Goal: Task Accomplishment & Management: Use online tool/utility

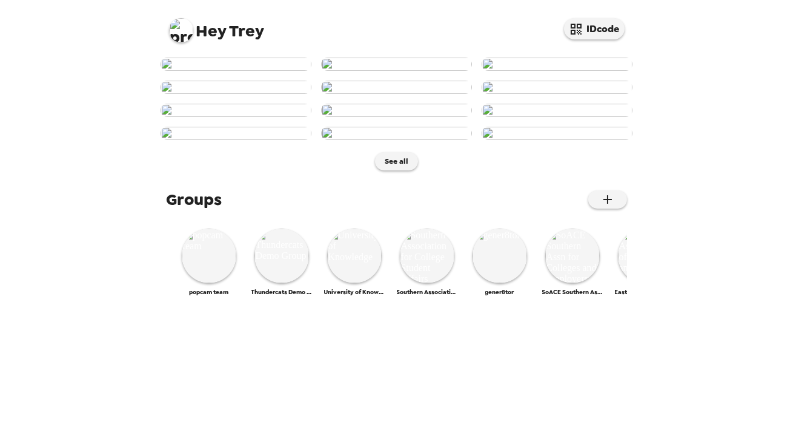
scroll to position [579, 0]
click at [201, 283] on img at bounding box center [209, 255] width 55 height 55
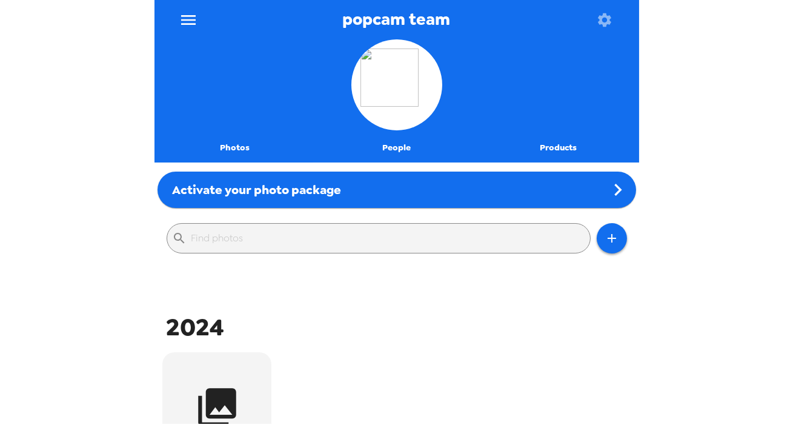
click at [178, 17] on button "menu" at bounding box center [188, 19] width 39 height 39
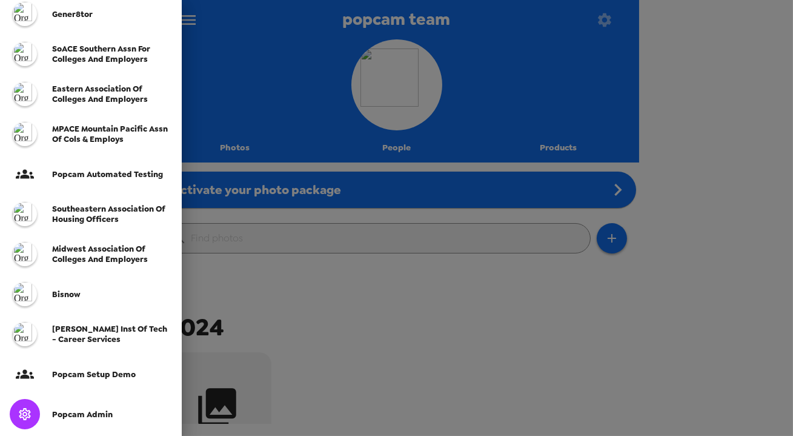
scroll to position [330, 0]
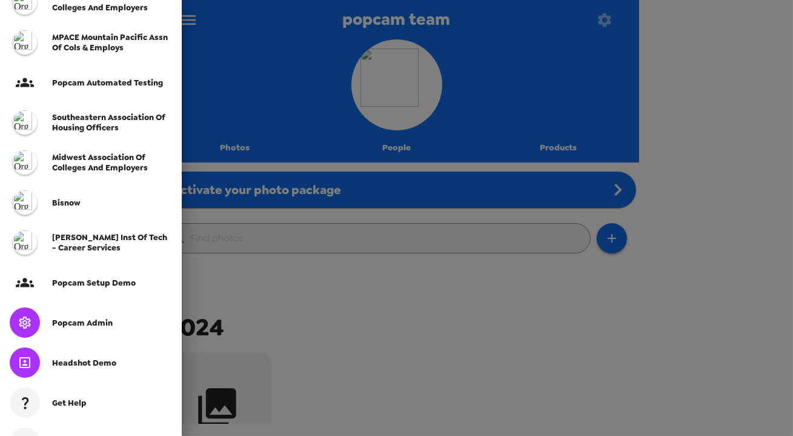
click at [99, 330] on div "Popcam Admin" at bounding box center [91, 322] width 182 height 40
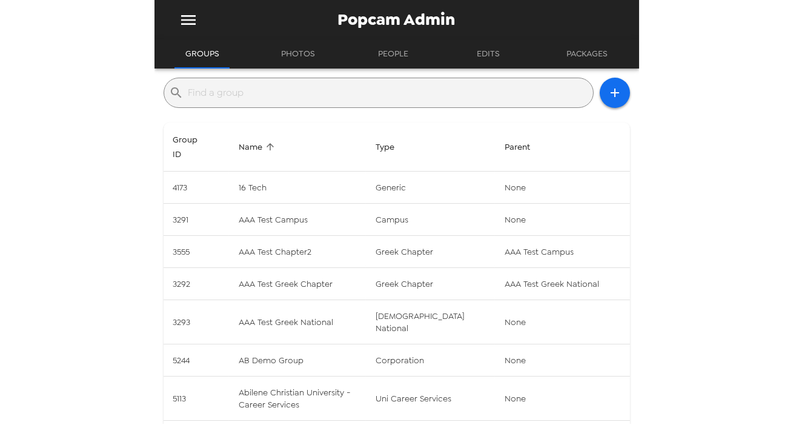
click at [263, 94] on input "text" at bounding box center [388, 92] width 400 height 19
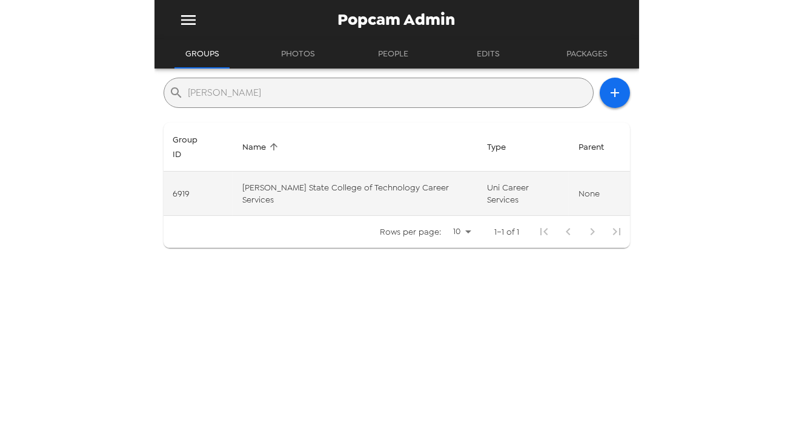
type input "[PERSON_NAME]"
click at [333, 172] on td "[PERSON_NAME] State College of Technology Career Services" at bounding box center [355, 194] width 245 height 44
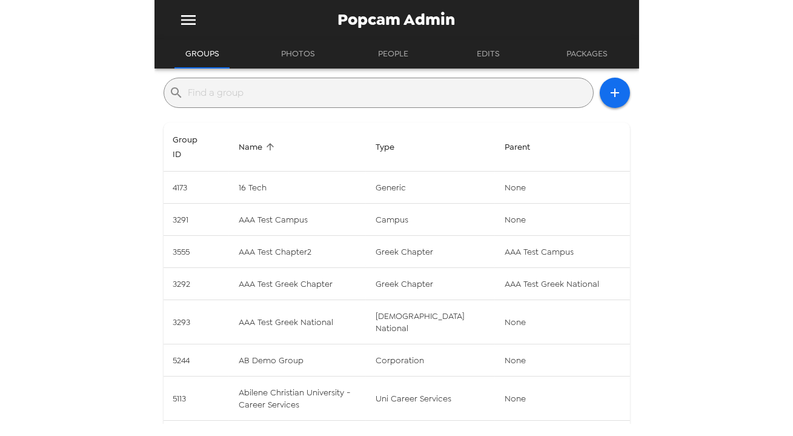
click at [247, 97] on input "text" at bounding box center [388, 92] width 400 height 19
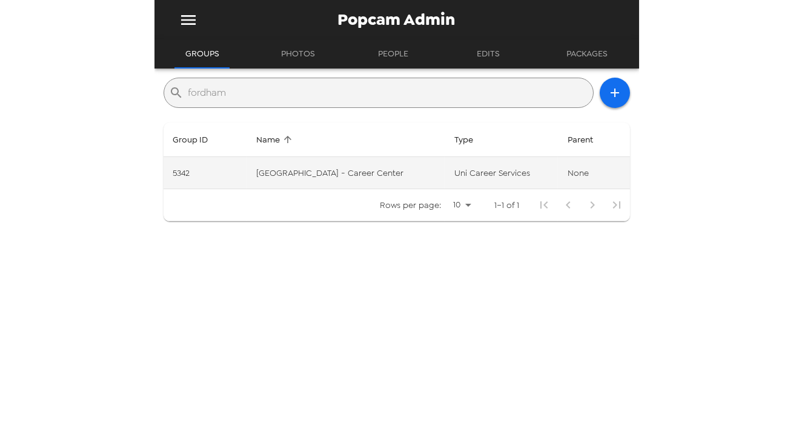
type input "fordham"
click at [424, 172] on td "[GEOGRAPHIC_DATA] - Career Center" at bounding box center [346, 173] width 198 height 32
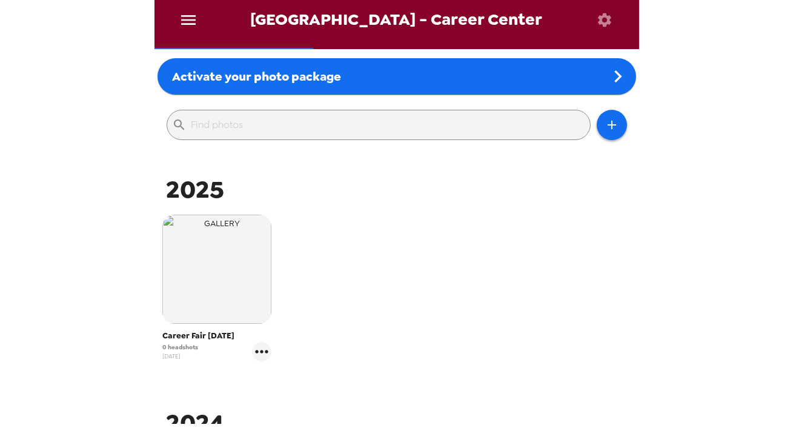
scroll to position [220, 0]
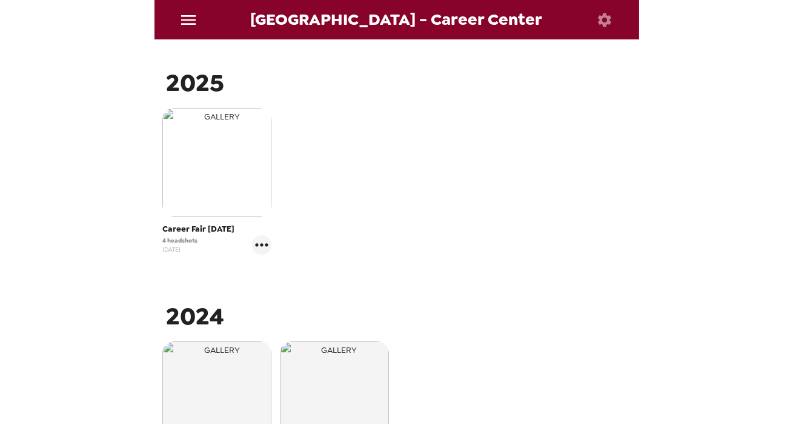
click at [201, 161] on img "button" at bounding box center [216, 162] width 109 height 109
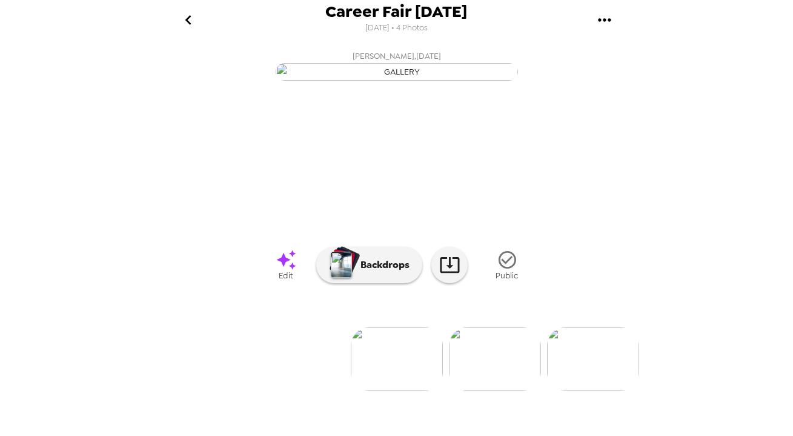
click at [185, 16] on icon "go back" at bounding box center [188, 19] width 19 height 19
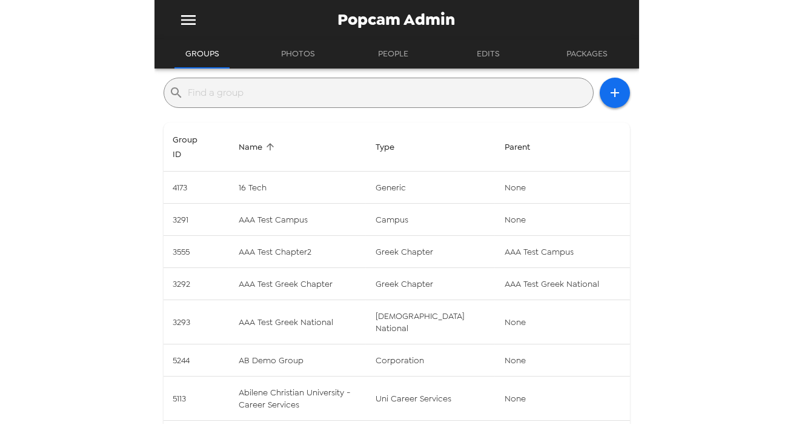
drag, startPoint x: 225, startPoint y: 89, endPoint x: 222, endPoint y: 73, distance: 15.9
click at [225, 90] on input "text" at bounding box center [388, 92] width 400 height 19
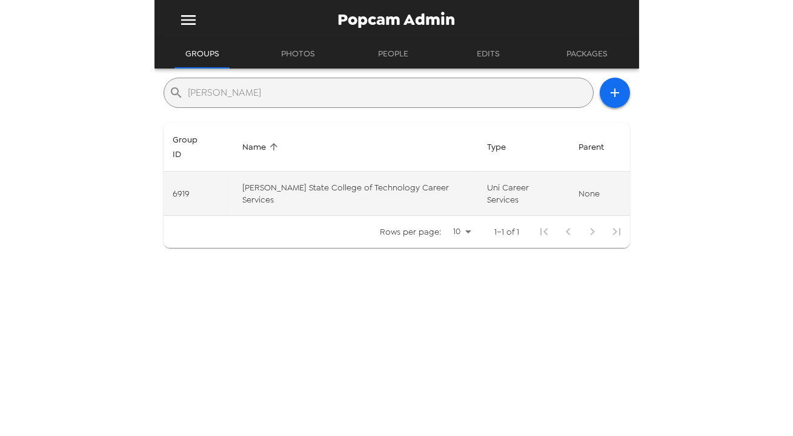
type input "[PERSON_NAME]"
click at [335, 178] on td "[PERSON_NAME] State College of Technology Career Services" at bounding box center [355, 194] width 245 height 44
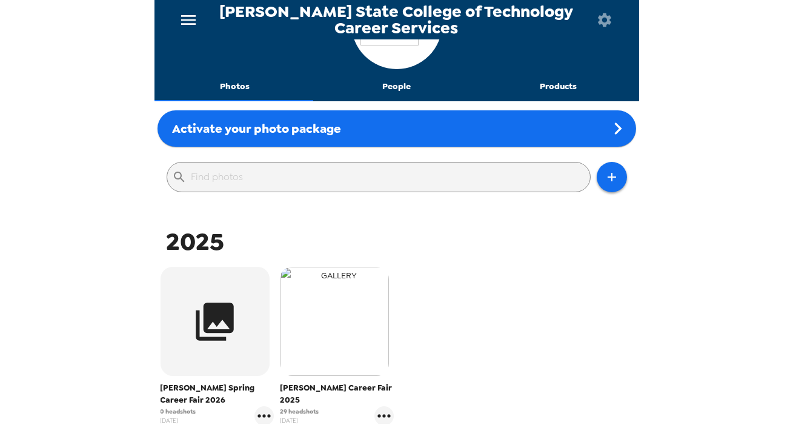
scroll to position [165, 0]
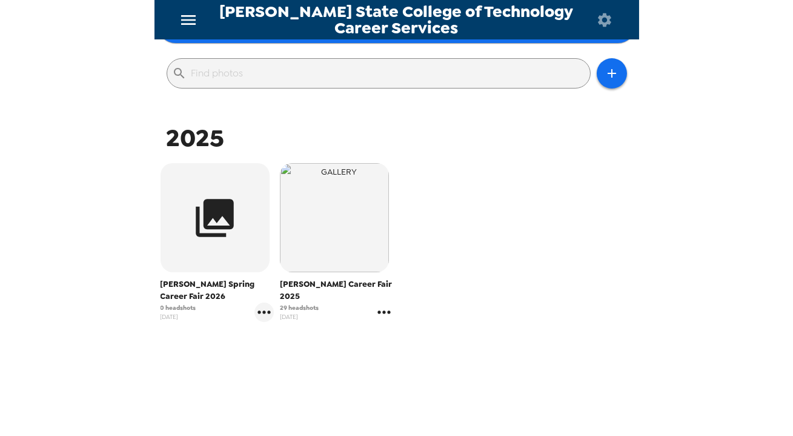
click at [384, 302] on icon "gallery menu" at bounding box center [384, 311] width 19 height 19
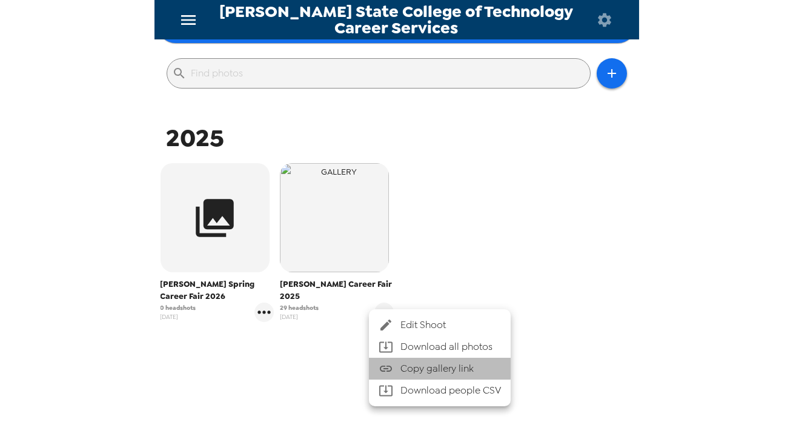
click at [436, 366] on span "Copy gallery link" at bounding box center [451, 368] width 101 height 15
